Goal: Check status: Check status

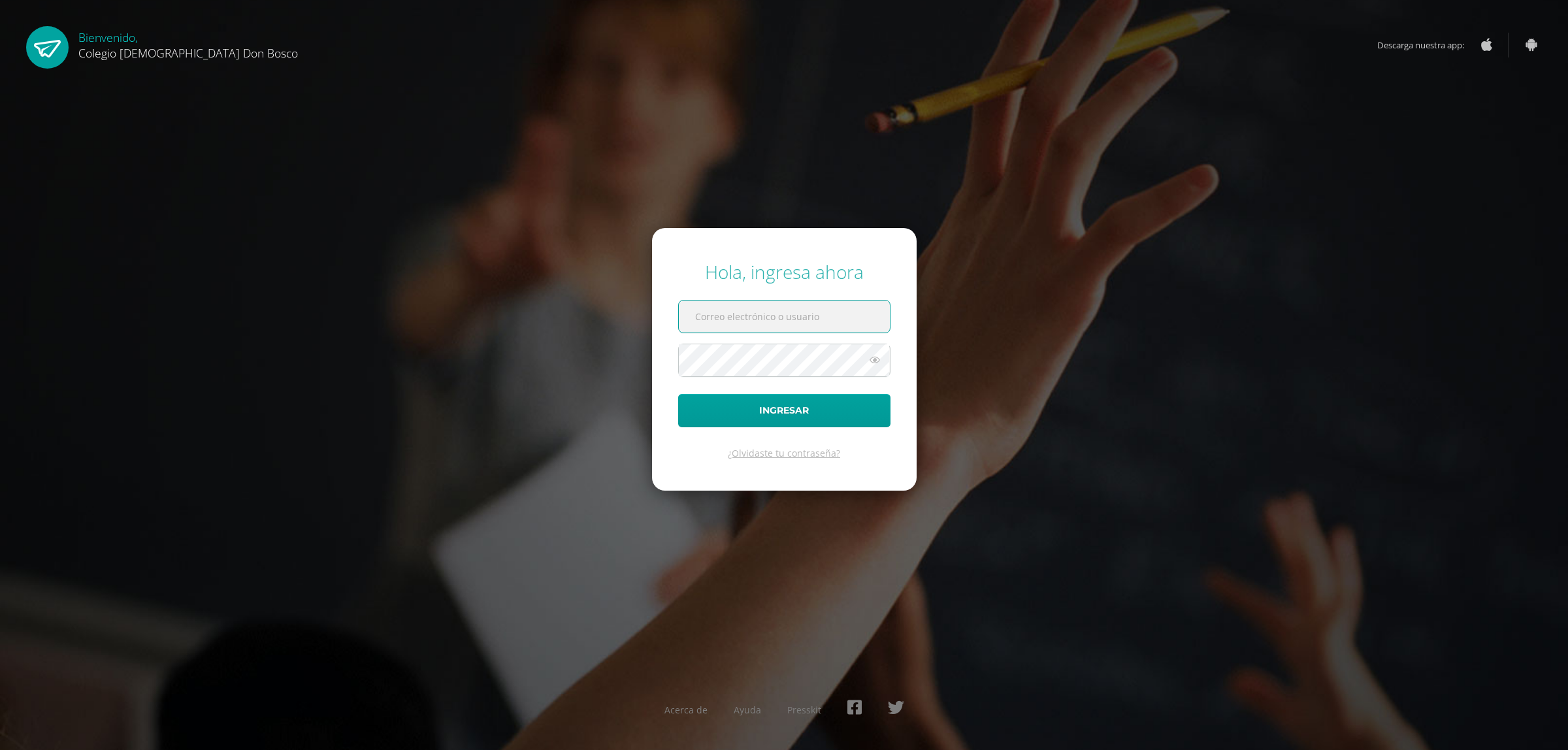
type input "warmando@gmail.com"
click at [784, 403] on button "Ingresar" at bounding box center [784, 410] width 212 height 33
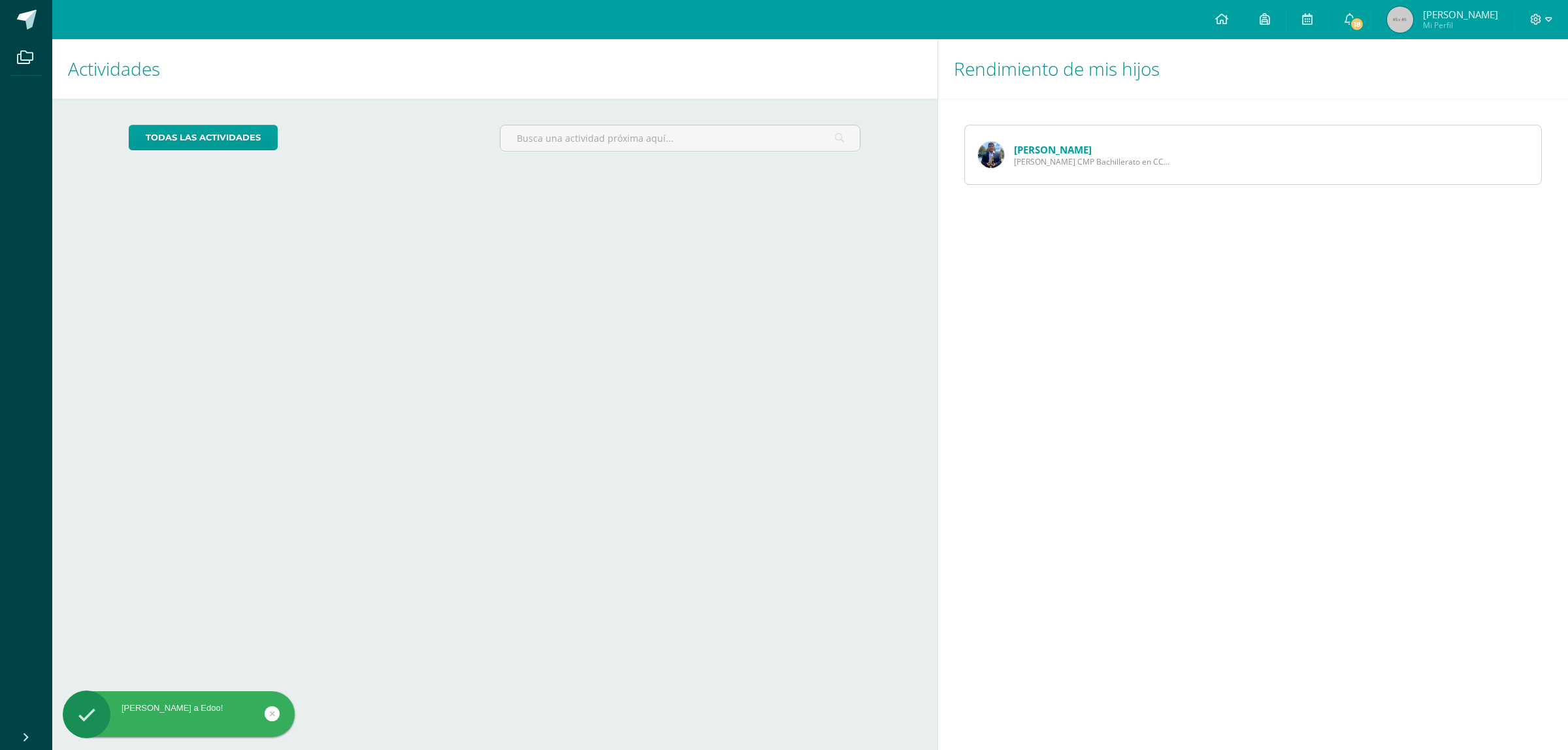
click at [1066, 151] on link "[PERSON_NAME]" at bounding box center [1053, 149] width 78 height 13
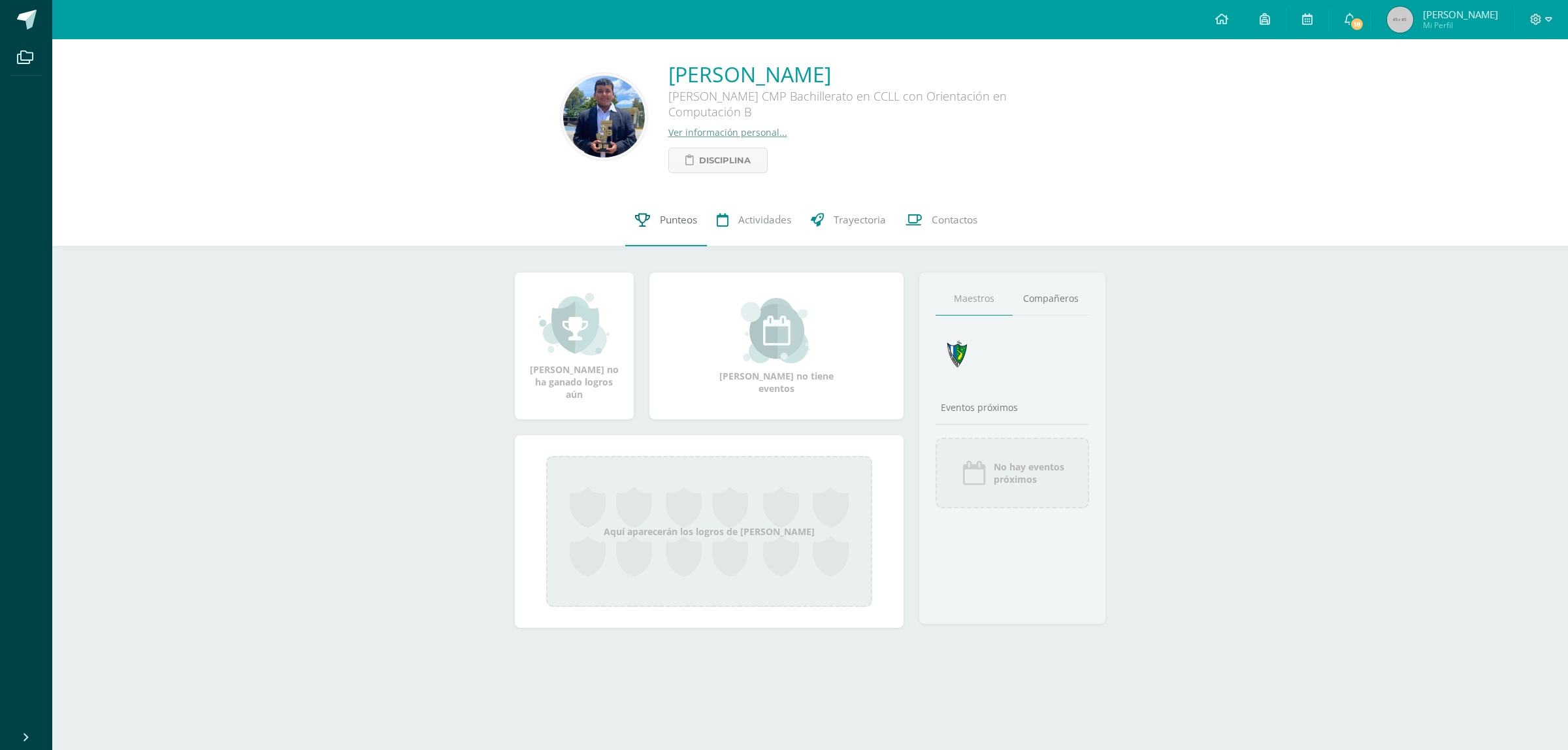
click at [674, 226] on span "Punteos" at bounding box center [678, 220] width 37 height 14
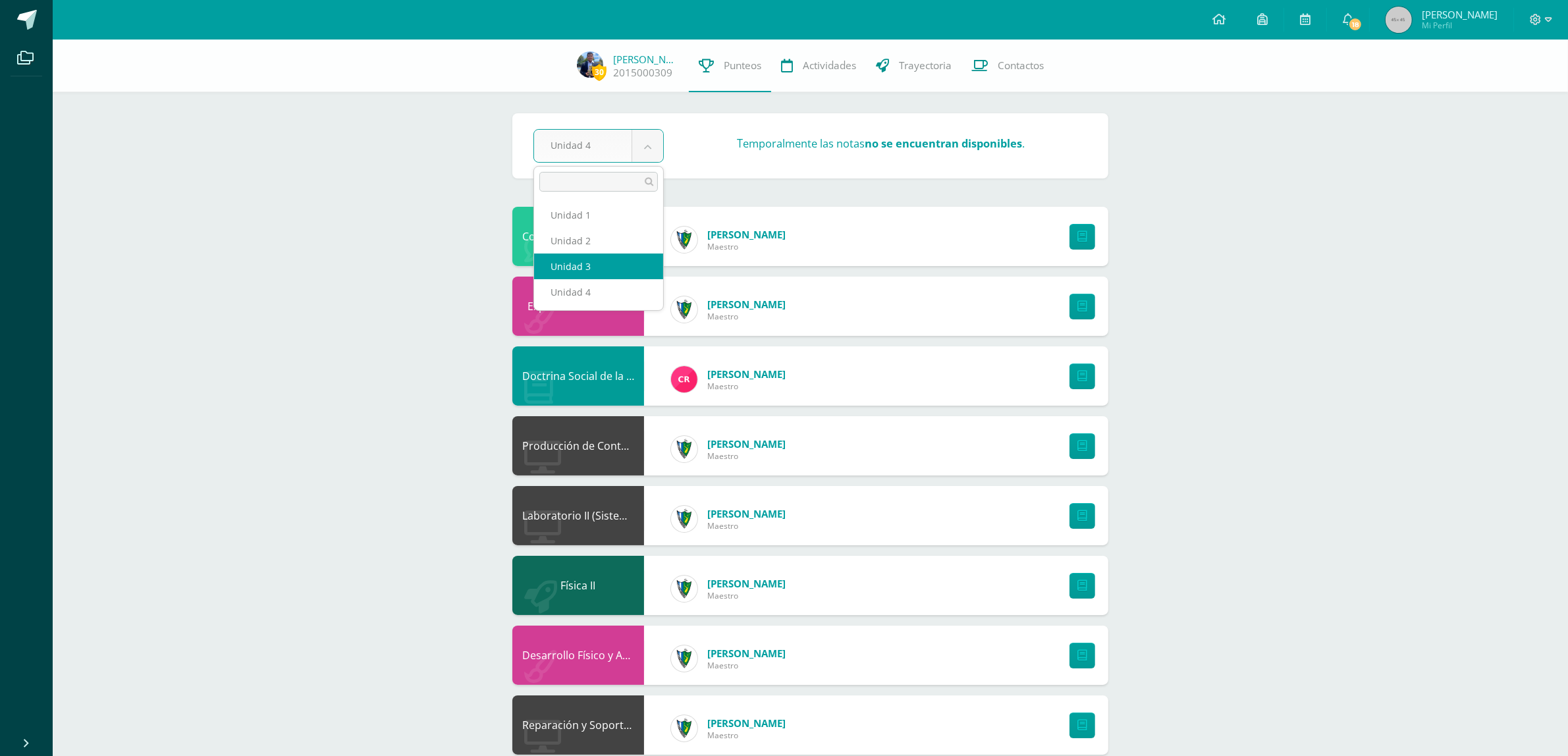
select select "Unidad 3"
select select "Unidad 4"
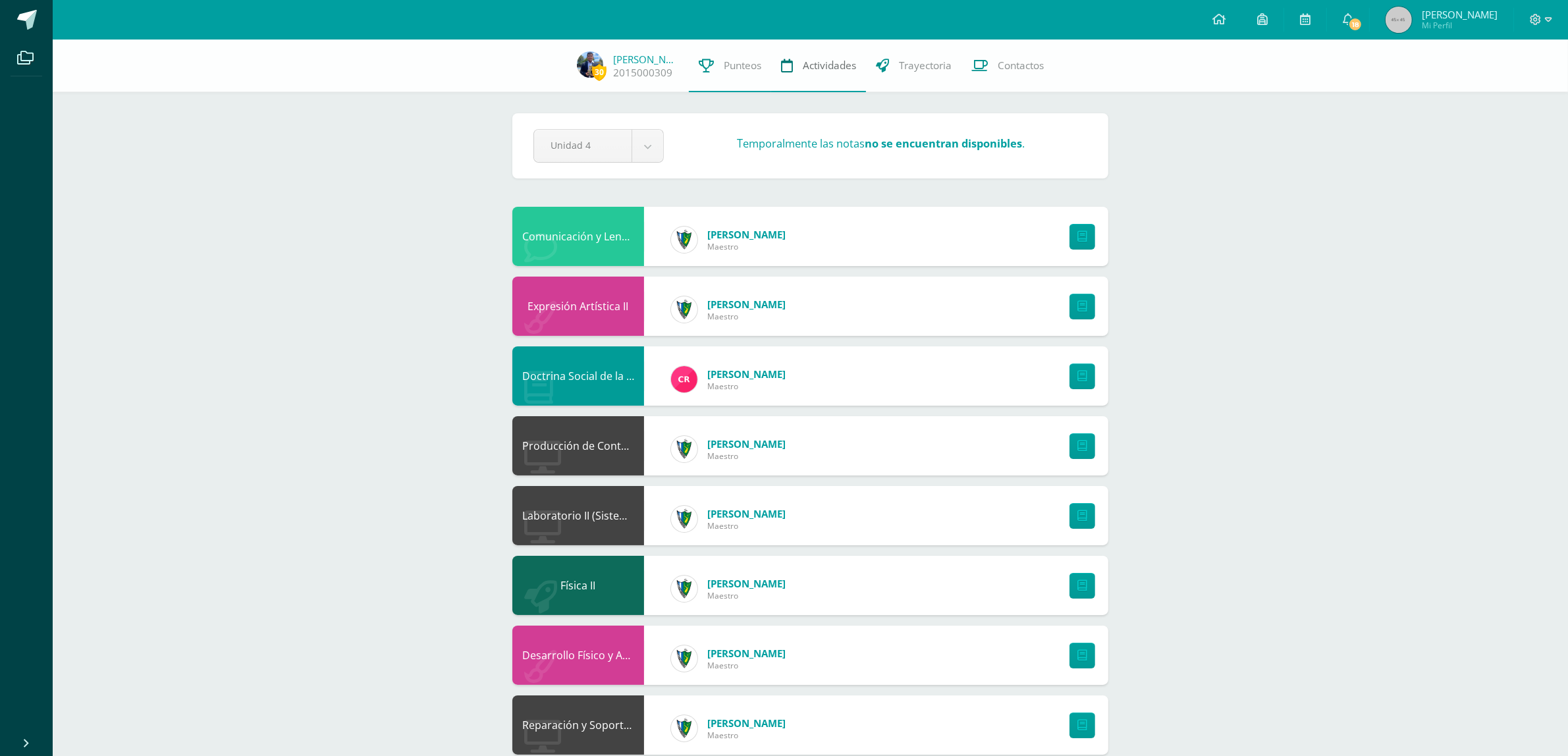
click at [814, 69] on span "Actividades" at bounding box center [829, 65] width 53 height 14
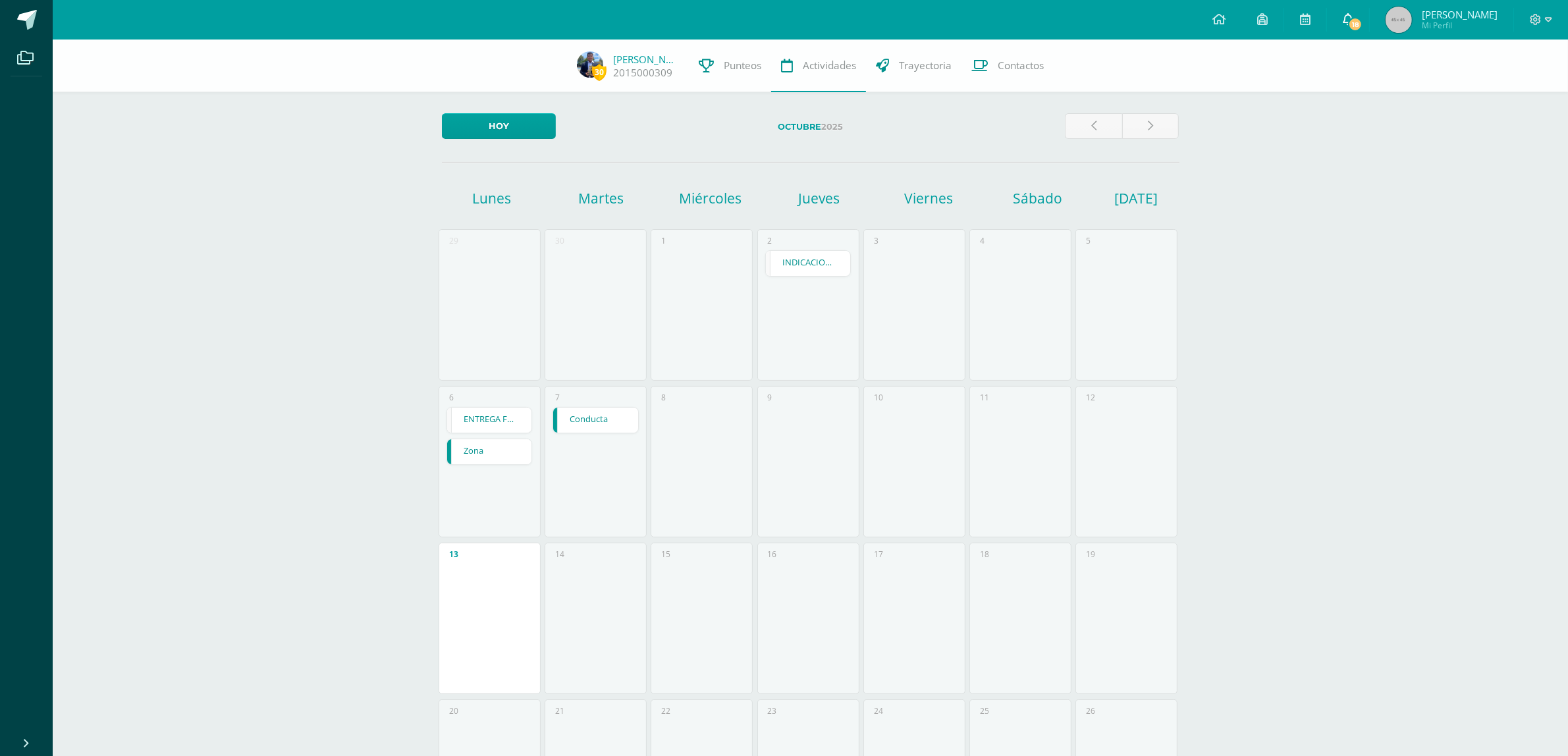
click at [1363, 21] on span "18" at bounding box center [1355, 24] width 15 height 15
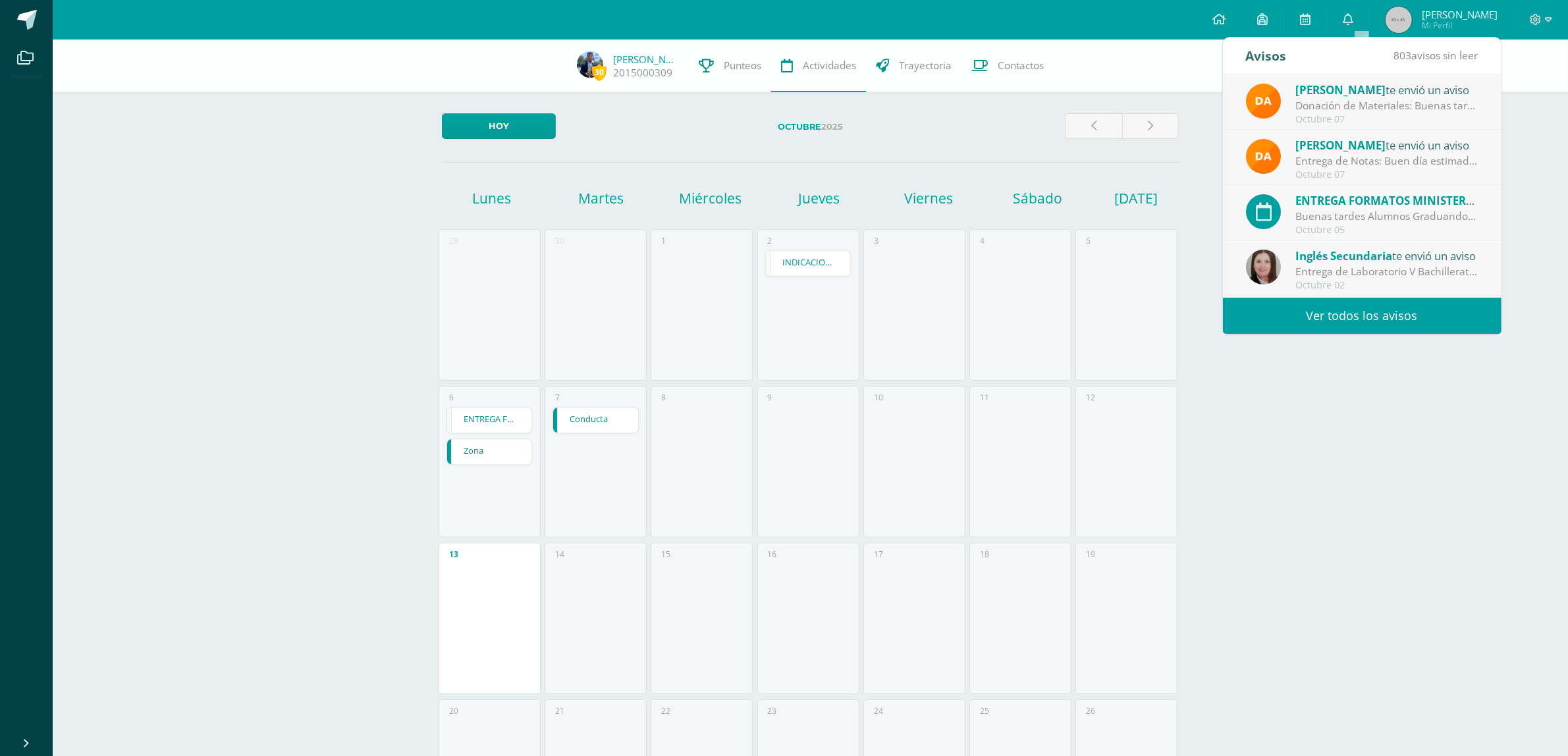
click at [1364, 106] on div "Donación de Materiales: Buenas tardes estimados padres de familia, por este med…" at bounding box center [1387, 106] width 183 height 16
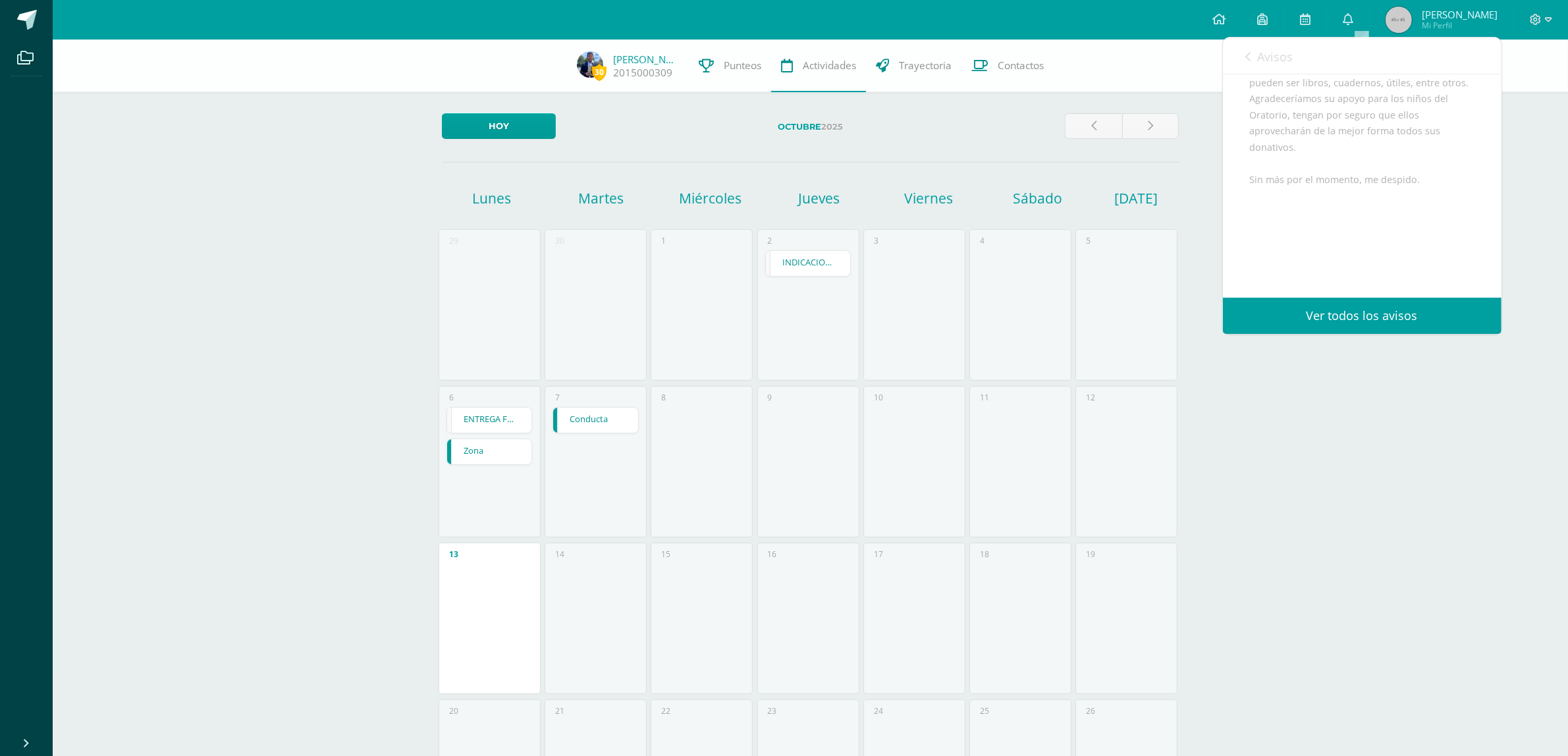
scroll to position [328, 0]
